Goal: Transaction & Acquisition: Purchase product/service

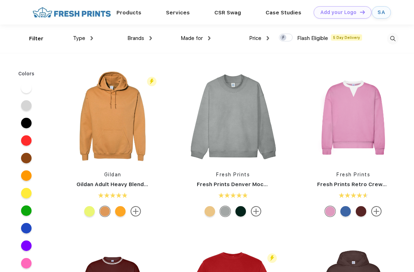
click at [399, 36] on img at bounding box center [393, 39] width 12 height 12
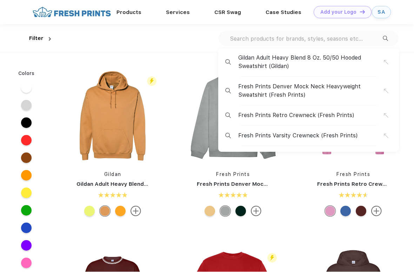
click at [314, 40] on input "text" at bounding box center [306, 39] width 154 height 8
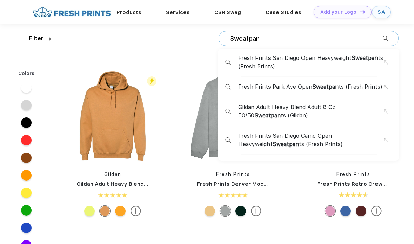
type input "Sweatpant"
click at [305, 62] on span "Fresh Prints San Diego Open Heavyweight Sweatpant s (Fresh Prints)" at bounding box center [311, 62] width 146 height 17
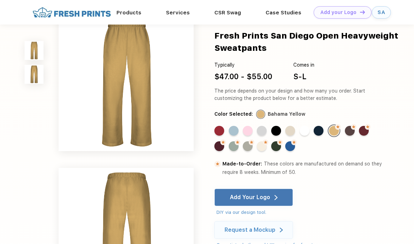
click at [247, 132] on div "Standard Color" at bounding box center [248, 131] width 10 height 10
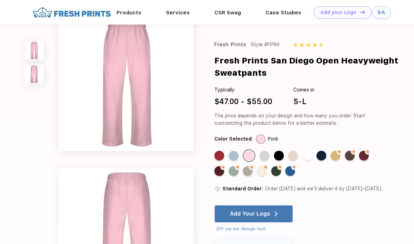
click at [261, 154] on div "Standard Color" at bounding box center [265, 156] width 10 height 10
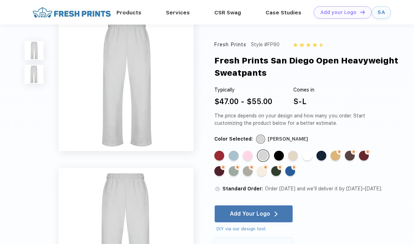
click at [292, 152] on div "Standard Color" at bounding box center [293, 156] width 10 height 10
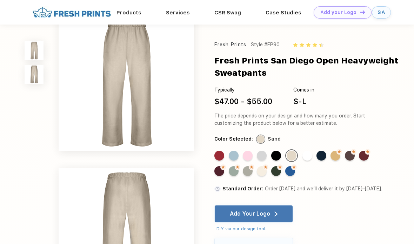
click at [246, 153] on div "Standard Color" at bounding box center [248, 156] width 10 height 10
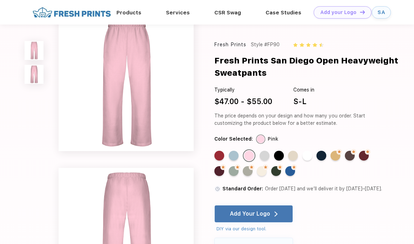
scroll to position [0, 0]
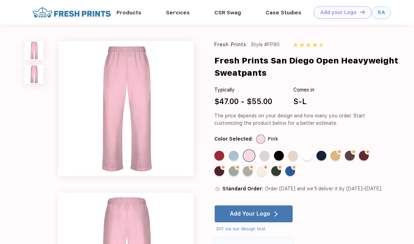
click at [362, 94] on div "Typically $47.00 - $55.00 Comes in S-L" at bounding box center [299, 96] width 170 height 21
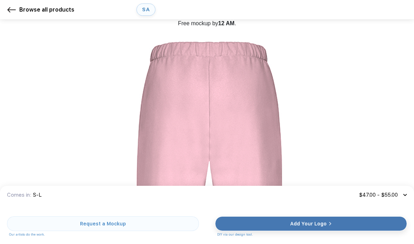
click at [13, 7] on img at bounding box center [11, 10] width 8 height 8
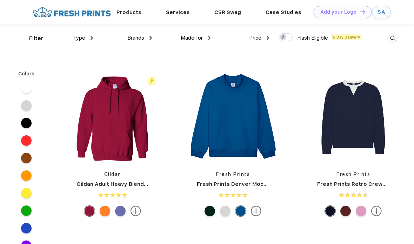
click at [393, 37] on img at bounding box center [393, 39] width 12 height 12
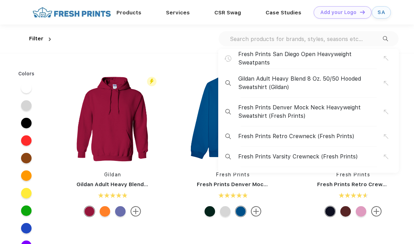
click at [355, 187] on link "Fresh Prints Retro Crewneck" at bounding box center [356, 184] width 78 height 6
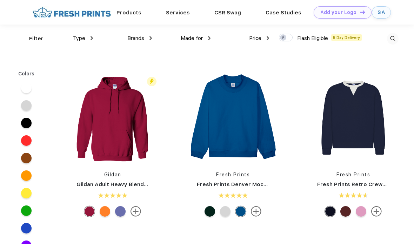
click at [365, 124] on img at bounding box center [353, 117] width 93 height 93
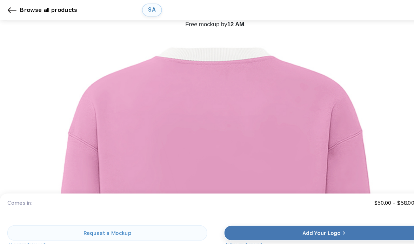
click at [11, 10] on img at bounding box center [11, 10] width 8 height 8
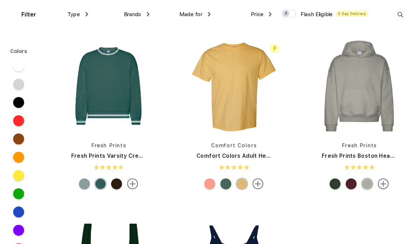
scroll to position [183, 0]
click at [97, 100] on img at bounding box center [112, 82] width 93 height 93
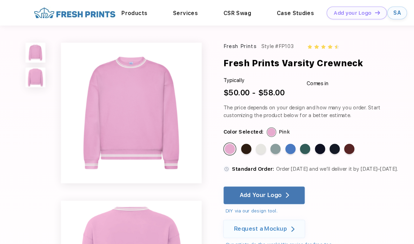
click at [307, 147] on div "Standard Color" at bounding box center [307, 143] width 10 height 10
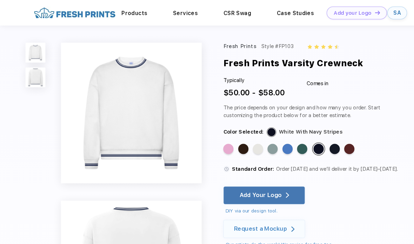
click at [308, 145] on div "Standard Color" at bounding box center [306, 143] width 10 height 10
click at [312, 141] on div "Standard Color Standard Color Standard Color Standard Color Standard Color Stan…" at bounding box center [294, 145] width 160 height 17
click at [314, 146] on div "Standard Color Standard Color Standard Color Standard Color Standard Color Stan…" at bounding box center [294, 145] width 160 height 17
click at [317, 143] on div "Standard Color" at bounding box center [322, 143] width 10 height 10
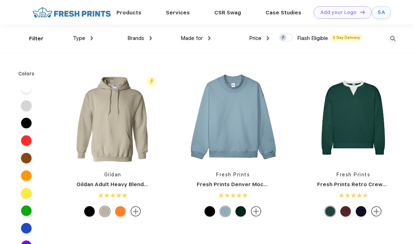
click at [392, 40] on img at bounding box center [393, 39] width 12 height 12
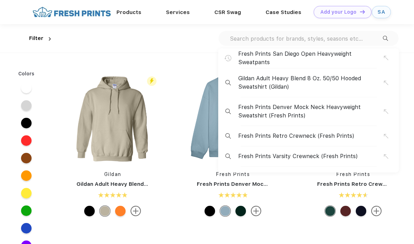
click at [292, 37] on input "text" at bounding box center [306, 39] width 154 height 8
click at [297, 37] on input "text" at bounding box center [306, 39] width 154 height 8
click at [289, 38] on input "text" at bounding box center [306, 39] width 154 height 8
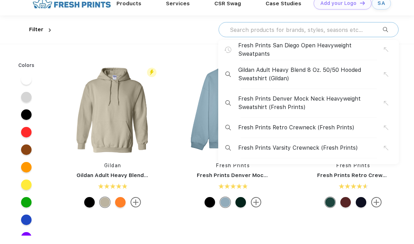
click at [359, 50] on span "Fresh Prints San Diego Open Heavyweight Sweatpants" at bounding box center [311, 58] width 146 height 17
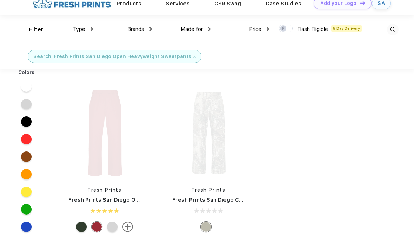
scroll to position [9, 0]
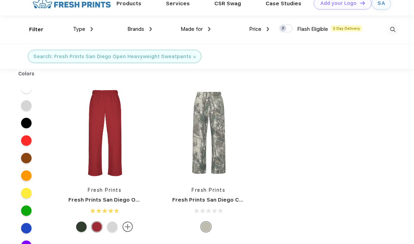
click at [121, 150] on img at bounding box center [104, 132] width 93 height 93
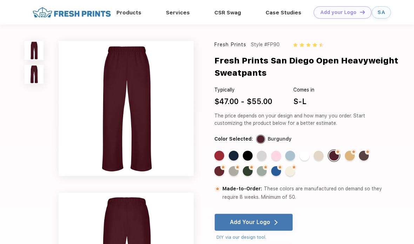
click at [256, 160] on div "Standard Color Standard Color Standard Color Standard Color Standard Color Stan…" at bounding box center [294, 164] width 160 height 31
click at [322, 155] on div "Standard Color" at bounding box center [319, 156] width 10 height 10
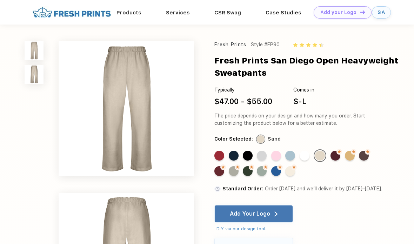
click at [338, 159] on div "Made-to-Order Color" at bounding box center [336, 156] width 10 height 10
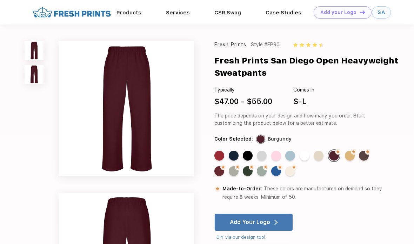
click at [226, 164] on div "Standard Color Standard Color Standard Color Standard Color Standard Color Stan…" at bounding box center [294, 164] width 160 height 31
click at [222, 167] on img at bounding box center [223, 168] width 6 height 6
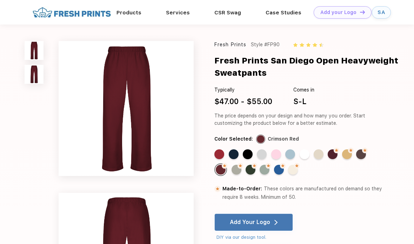
click at [231, 147] on div "Fresh Prints Style #FP90 Fresh Prints San Diego Open Heavyweight Sweatpants Typ…" at bounding box center [299, 203] width 170 height 324
click at [218, 163] on div "Standard Color Standard Color Standard Color Standard Color Standard Color Stan…" at bounding box center [294, 164] width 160 height 31
click at [222, 164] on img at bounding box center [225, 166] width 6 height 6
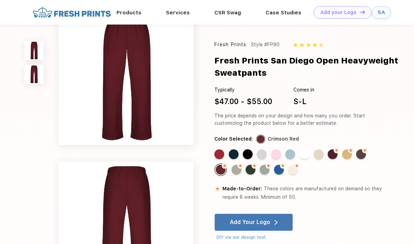
click at [221, 157] on div "Standard Color" at bounding box center [219, 154] width 10 height 10
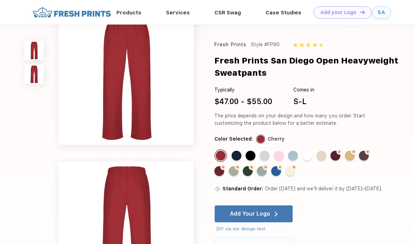
click at [239, 157] on div "Standard Color" at bounding box center [237, 156] width 10 height 10
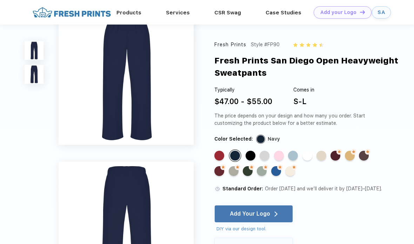
click at [252, 157] on div "Standard Color" at bounding box center [251, 156] width 10 height 10
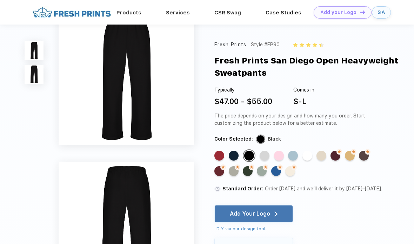
click at [263, 159] on div "Standard Color" at bounding box center [265, 156] width 10 height 10
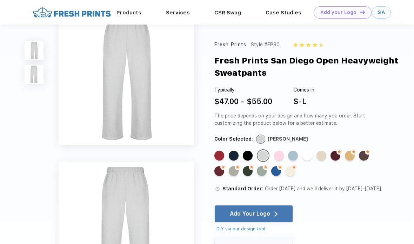
click at [278, 156] on div "Standard Color" at bounding box center [279, 156] width 10 height 10
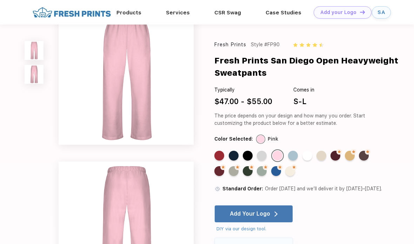
click at [293, 158] on div "Standard Color" at bounding box center [293, 156] width 10 height 10
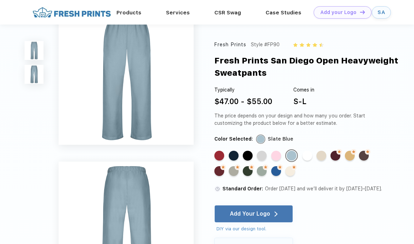
scroll to position [5, 0]
click at [308, 159] on div "Standard Color" at bounding box center [307, 156] width 10 height 10
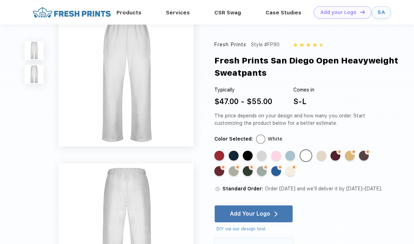
click at [289, 159] on div "Standard Color" at bounding box center [290, 156] width 10 height 10
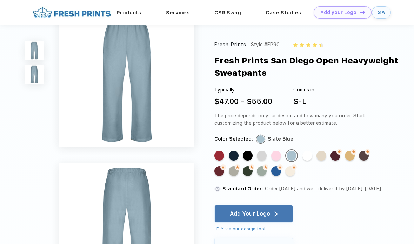
click at [238, 155] on div "Standard Color" at bounding box center [234, 156] width 10 height 10
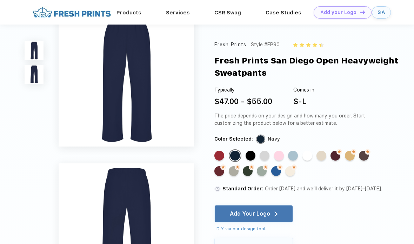
click at [293, 156] on div "Standard Color" at bounding box center [293, 156] width 10 height 10
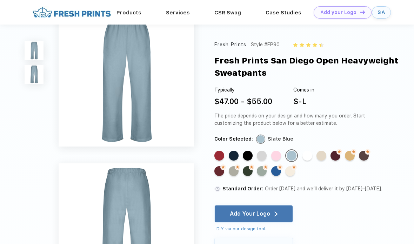
click at [233, 155] on div "Standard Color" at bounding box center [234, 156] width 10 height 10
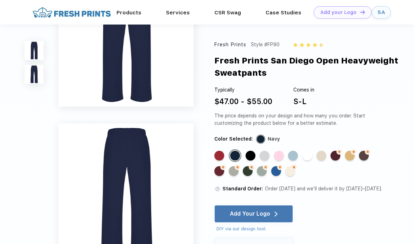
scroll to position [47, 0]
